Goal: Check status: Check status

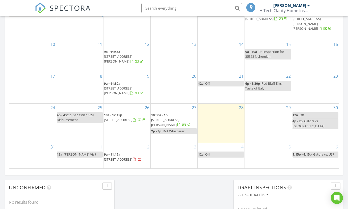
scroll to position [295, 0]
click at [177, 119] on span "[STREET_ADDRESS][PERSON_NAME]" at bounding box center [165, 121] width 28 height 9
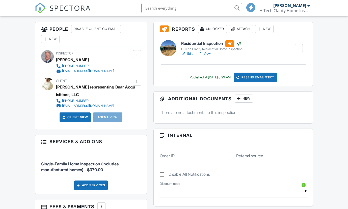
click at [208, 53] on link "View" at bounding box center [204, 53] width 13 height 5
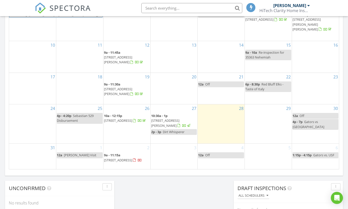
scroll to position [281, 0]
